Goal: Check status

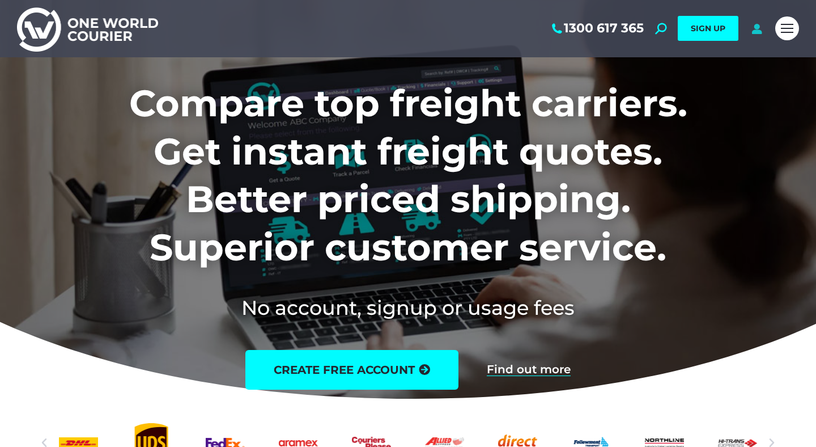
click at [756, 30] on icon at bounding box center [757, 28] width 14 height 11
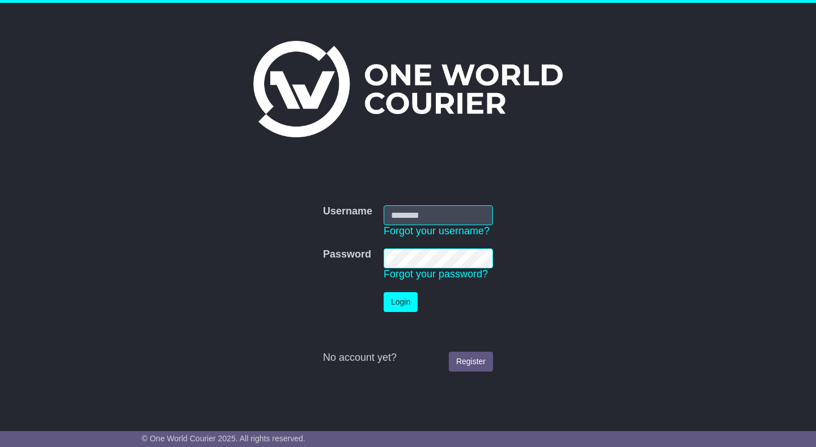
type input "**********"
click at [409, 299] on button "Login" at bounding box center [401, 302] width 34 height 20
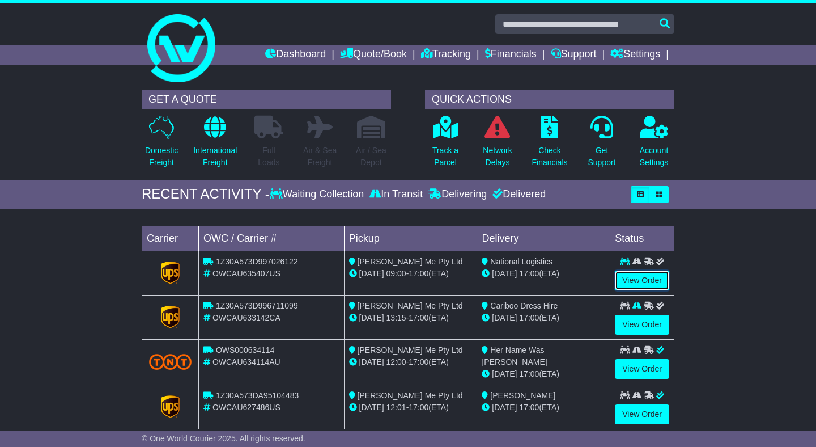
click at [631, 278] on link "View Order" at bounding box center [642, 280] width 54 height 20
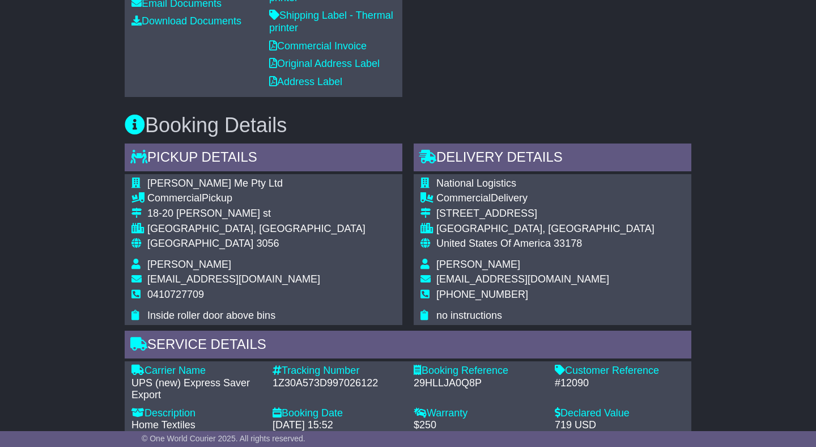
scroll to position [690, 0]
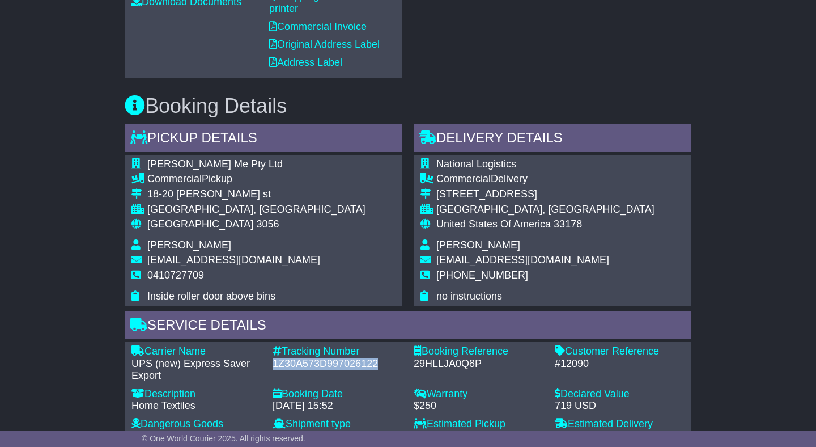
drag, startPoint x: 381, startPoint y: 350, endPoint x: 272, endPoint y: 351, distance: 108.8
click at [272, 351] on div "Tracking Number - 1Z30A573D997026122" at bounding box center [337, 363] width 141 height 37
copy div "1Z30A573D997026122"
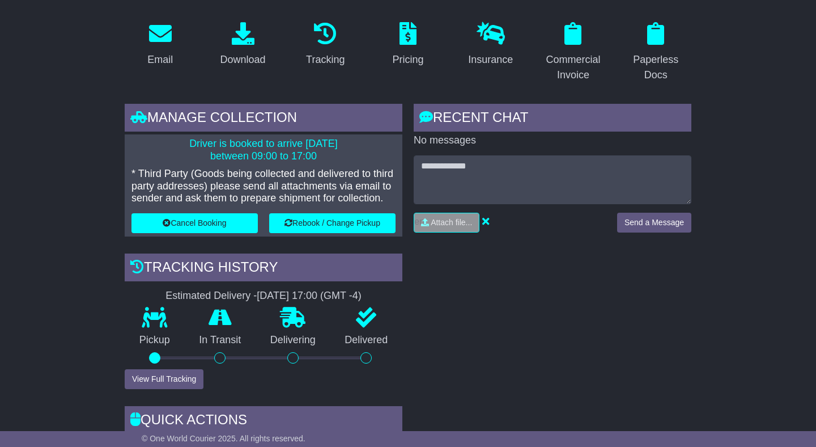
scroll to position [119, 0]
